Goal: Transaction & Acquisition: Purchase product/service

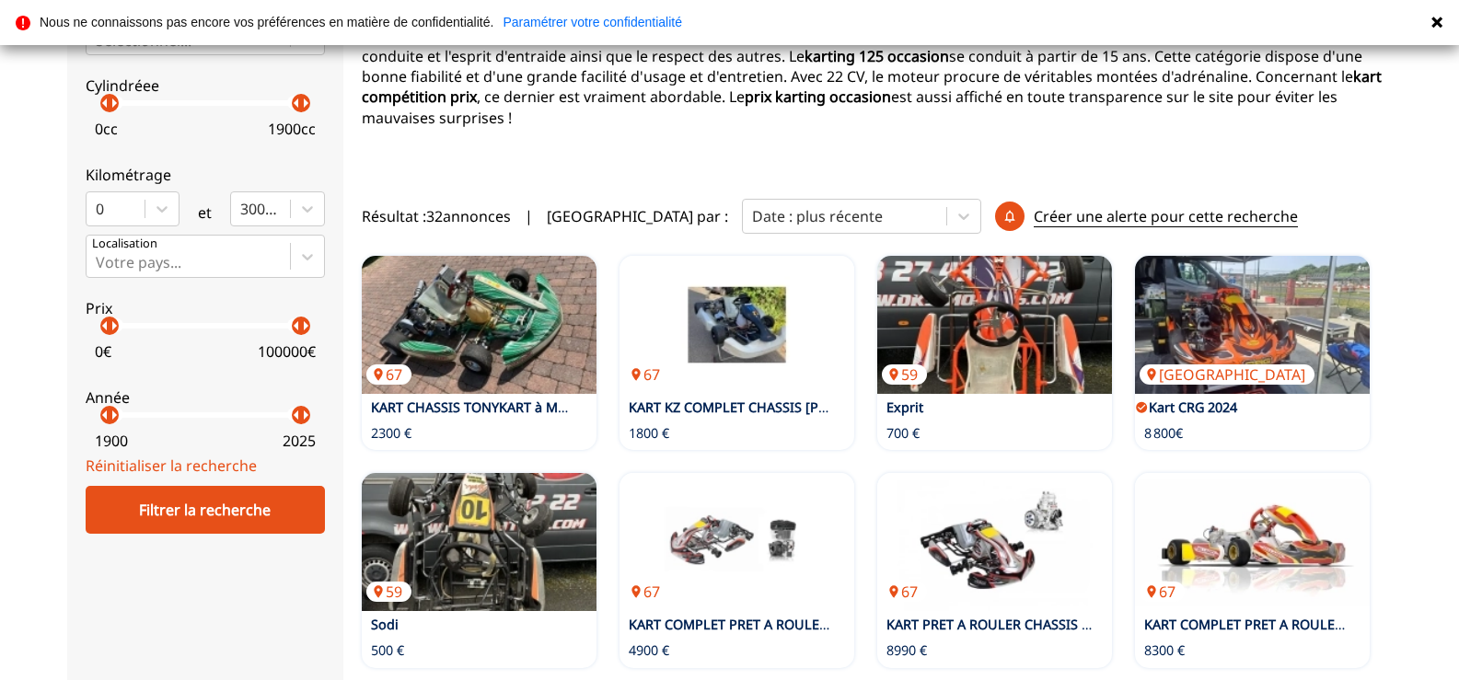
scroll to position [368, 0]
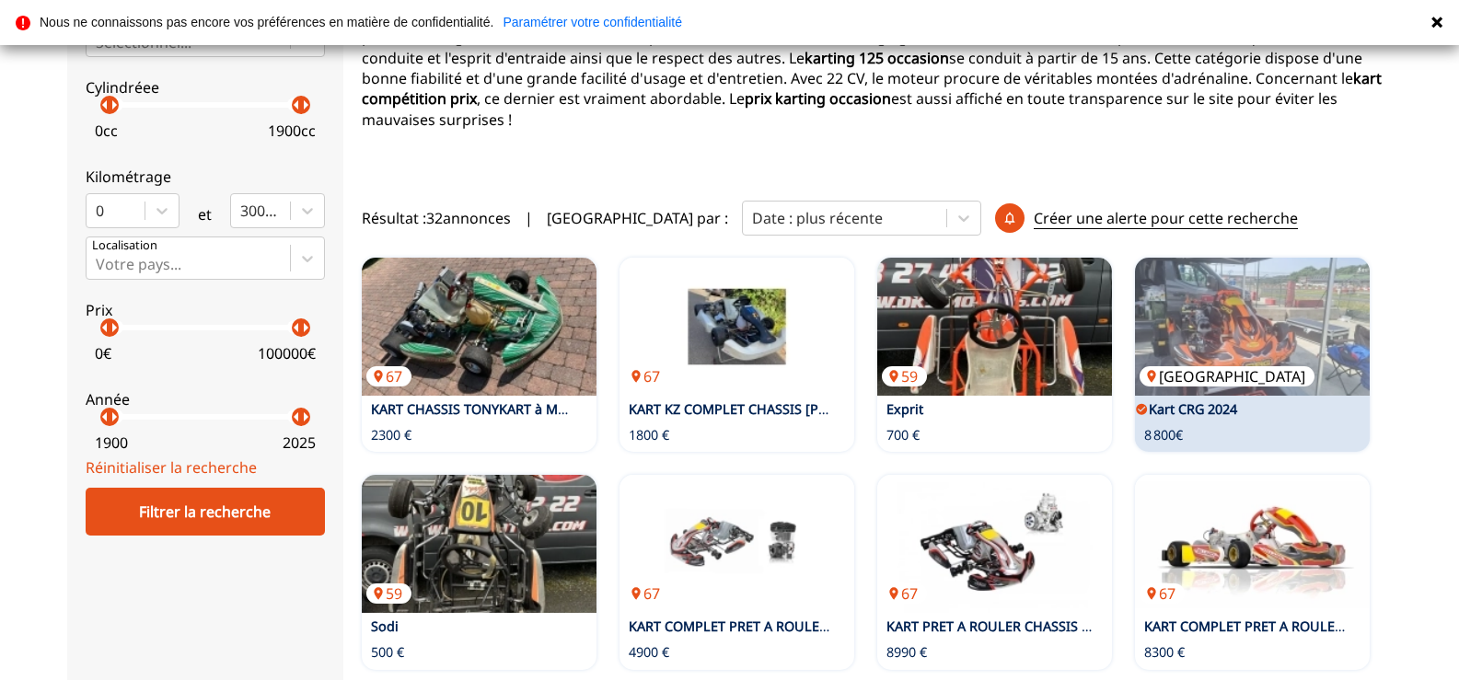
click at [1229, 306] on img at bounding box center [1252, 327] width 235 height 138
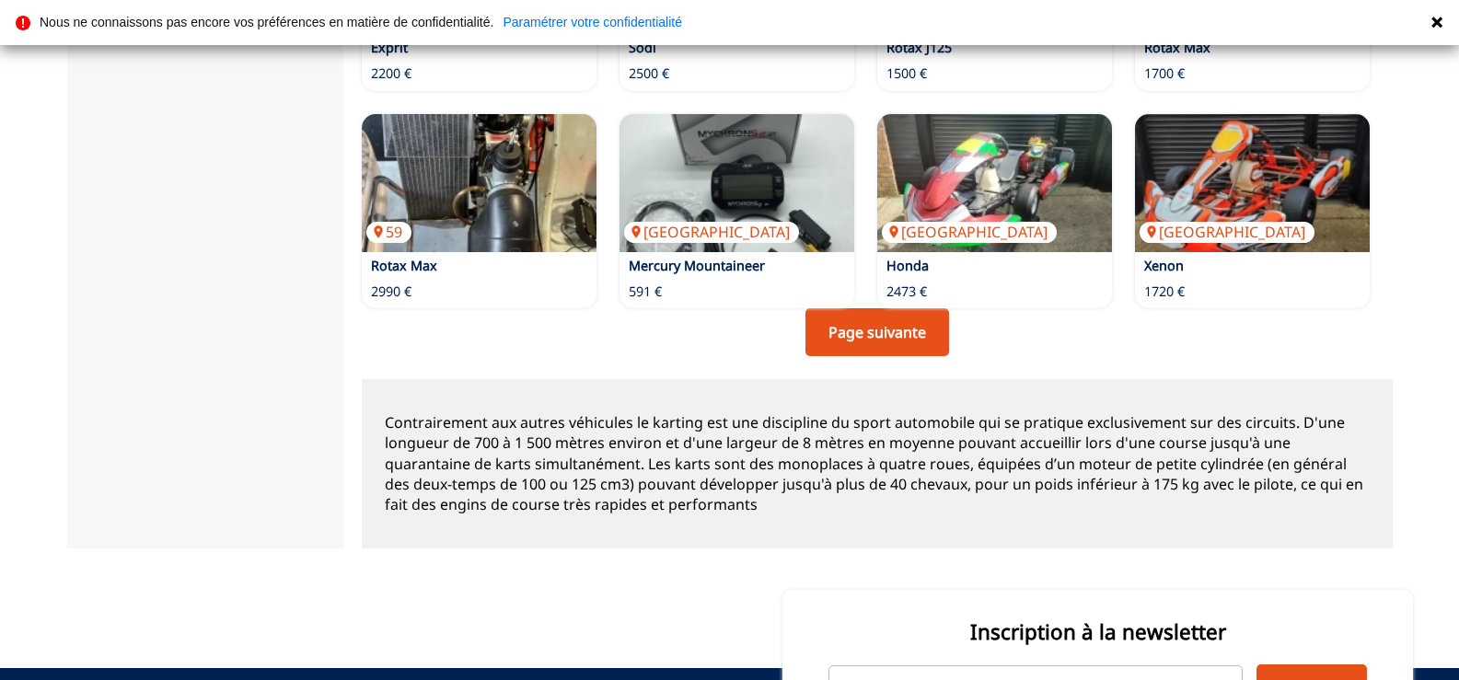
scroll to position [1196, 0]
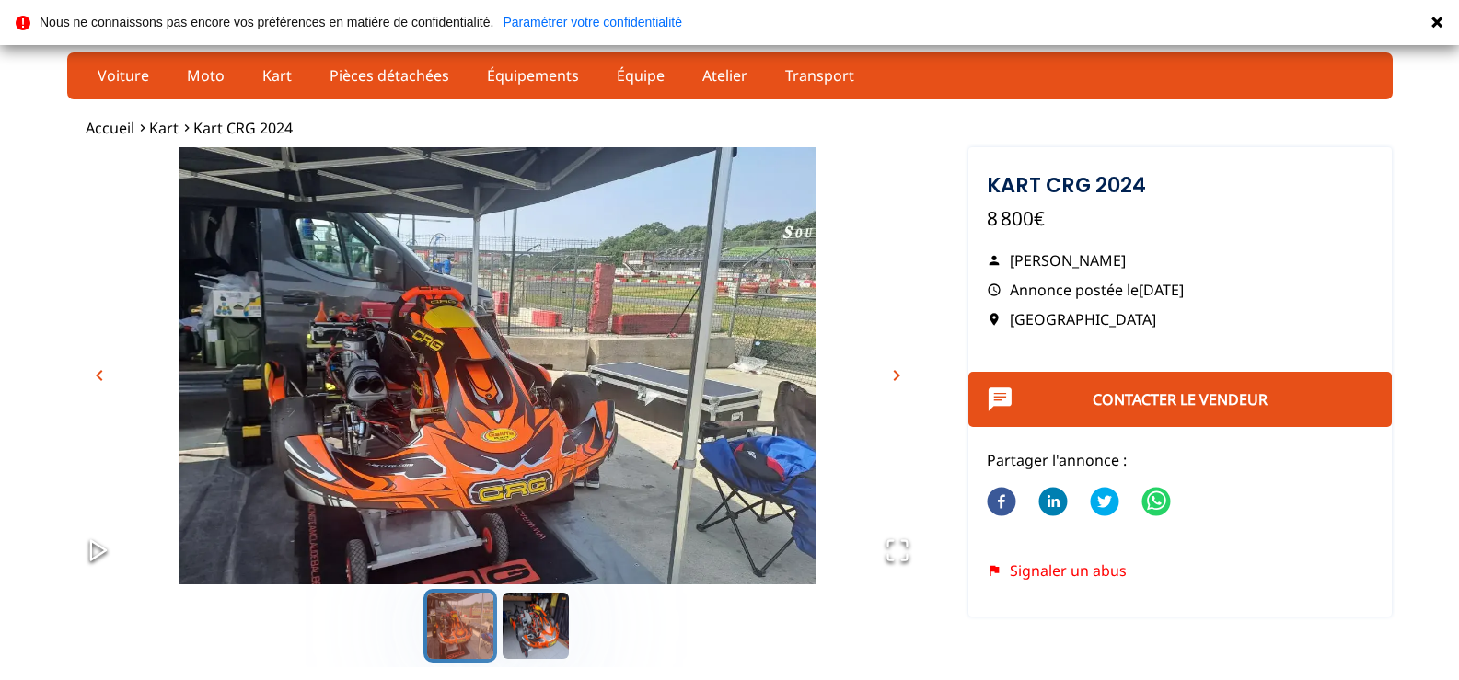
click at [409, 351] on img "Go to Slide 1" at bounding box center [497, 386] width 861 height 479
click at [891, 373] on span "chevron_right" at bounding box center [896, 375] width 22 height 22
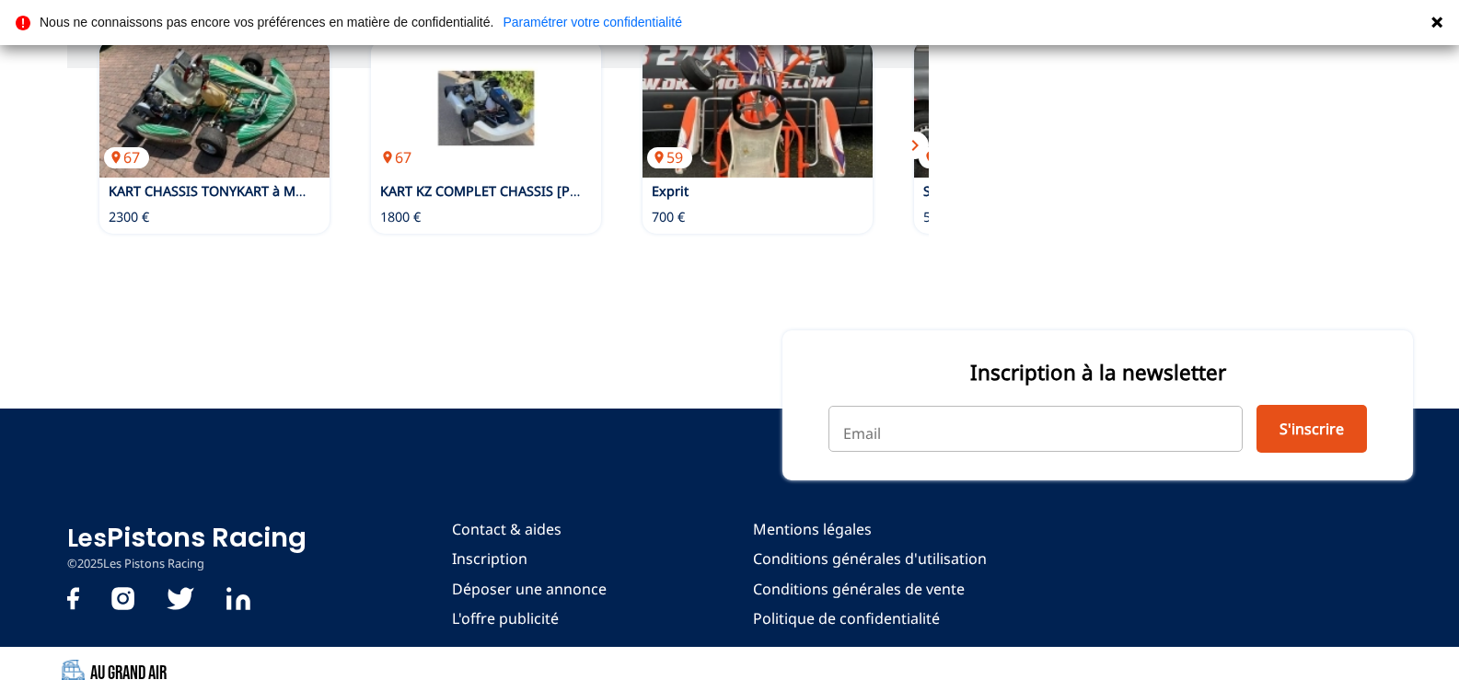
scroll to position [1091, 0]
